Goal: Book appointment/travel/reservation

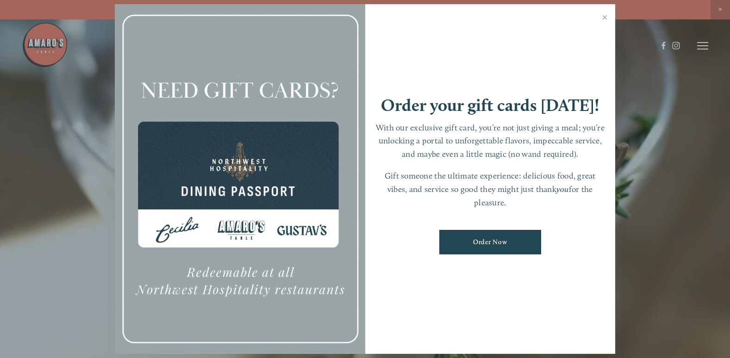
click at [703, 45] on div at bounding box center [365, 179] width 730 height 358
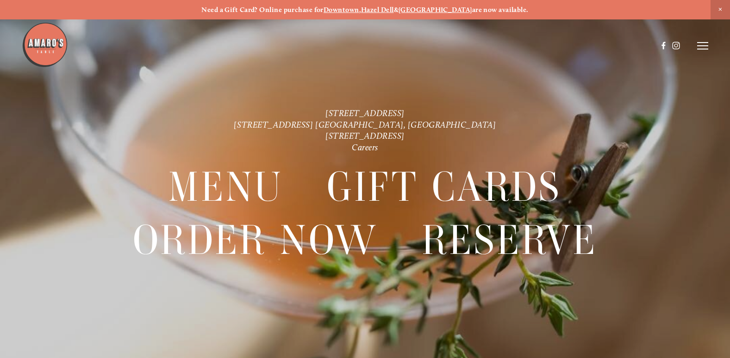
click at [703, 45] on icon at bounding box center [702, 46] width 11 height 8
click at [635, 44] on span "Reserve" at bounding box center [644, 46] width 21 height 8
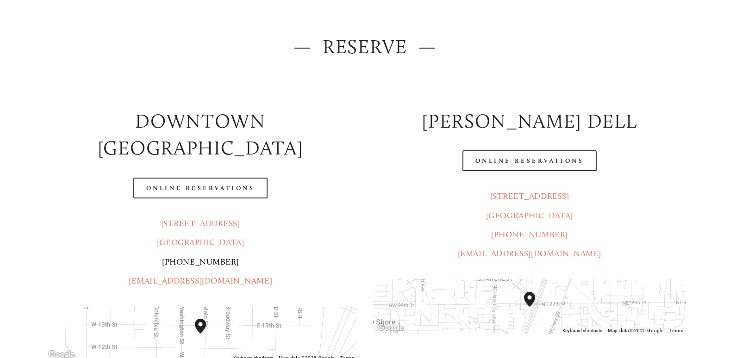
scroll to position [139, 0]
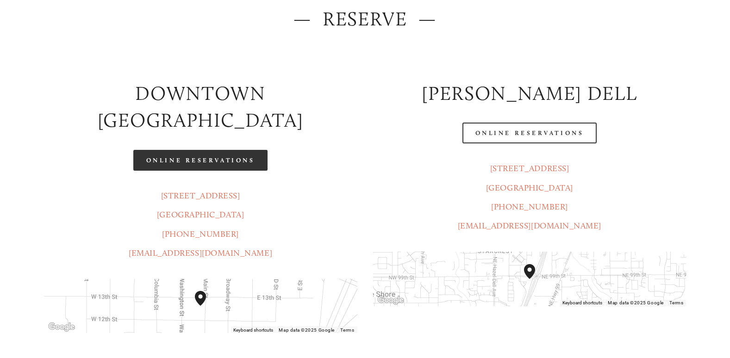
click at [190, 150] on link "Online Reservations" at bounding box center [200, 160] width 134 height 21
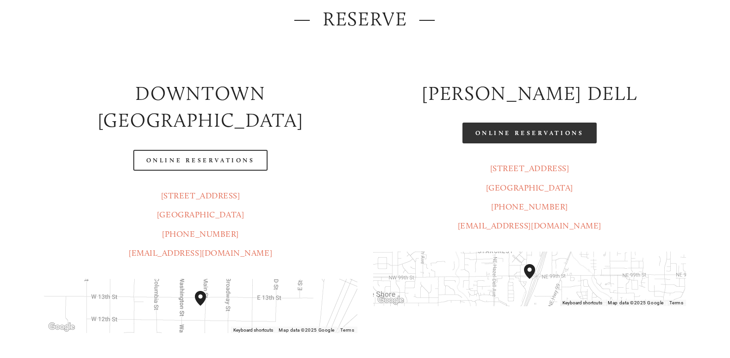
click at [503, 134] on link "Online Reservations" at bounding box center [529, 133] width 134 height 21
